Goal: Find specific page/section: Find specific page/section

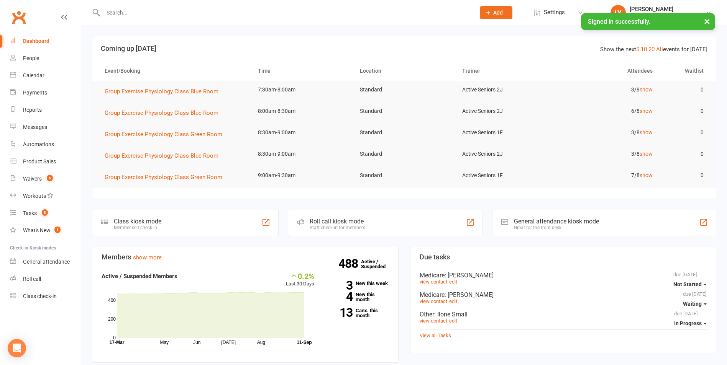
click at [178, 10] on input "text" at bounding box center [285, 12] width 369 height 11
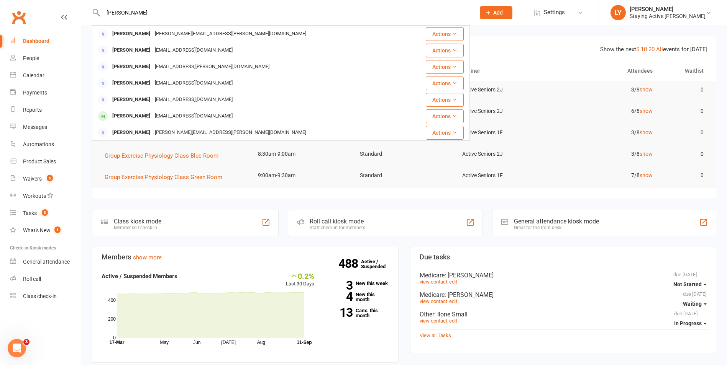
type input "[PERSON_NAME]"
click at [183, 32] on div "[EMAIL_ADDRESS][DOMAIN_NAME]" at bounding box center [193, 33] width 82 height 11
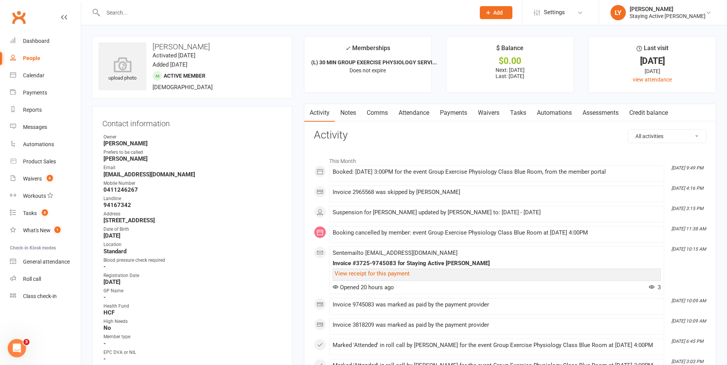
click at [457, 113] on link "Payments" at bounding box center [453, 113] width 38 height 18
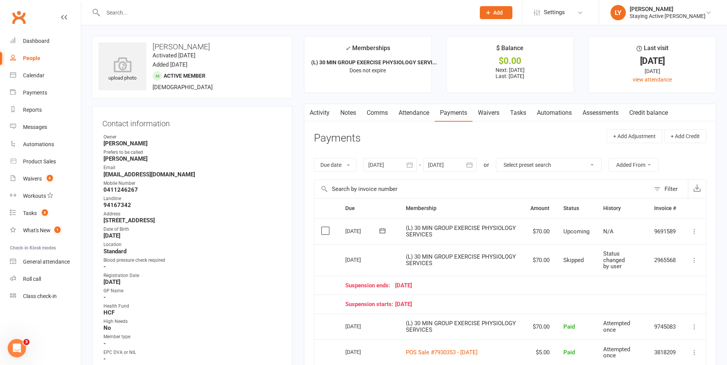
click at [166, 13] on input "text" at bounding box center [285, 12] width 369 height 11
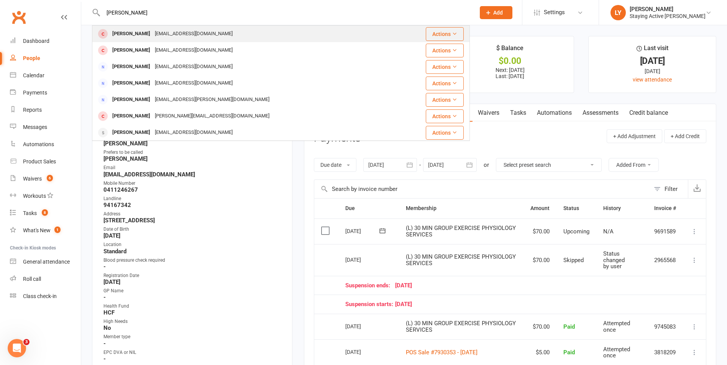
type input "[PERSON_NAME]"
click at [169, 35] on div "[EMAIL_ADDRESS][DOMAIN_NAME]" at bounding box center [193, 33] width 82 height 11
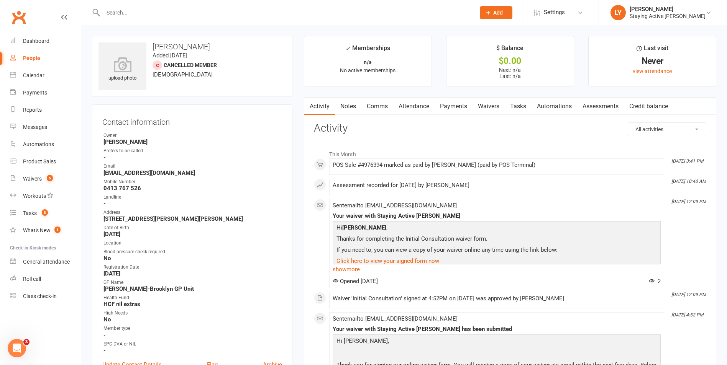
scroll to position [77, 0]
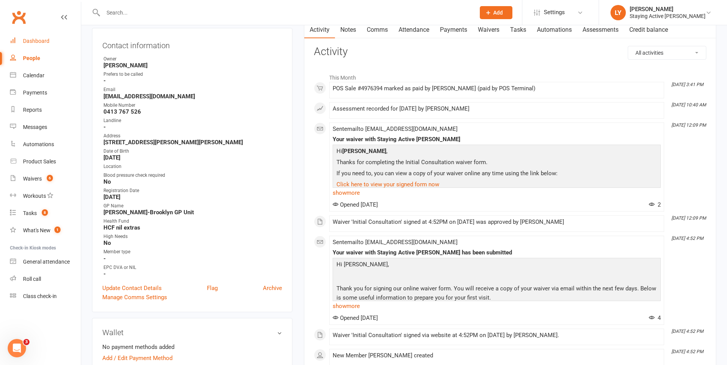
click at [42, 37] on link "Dashboard" at bounding box center [45, 41] width 71 height 17
